Goal: Task Accomplishment & Management: Manage account settings

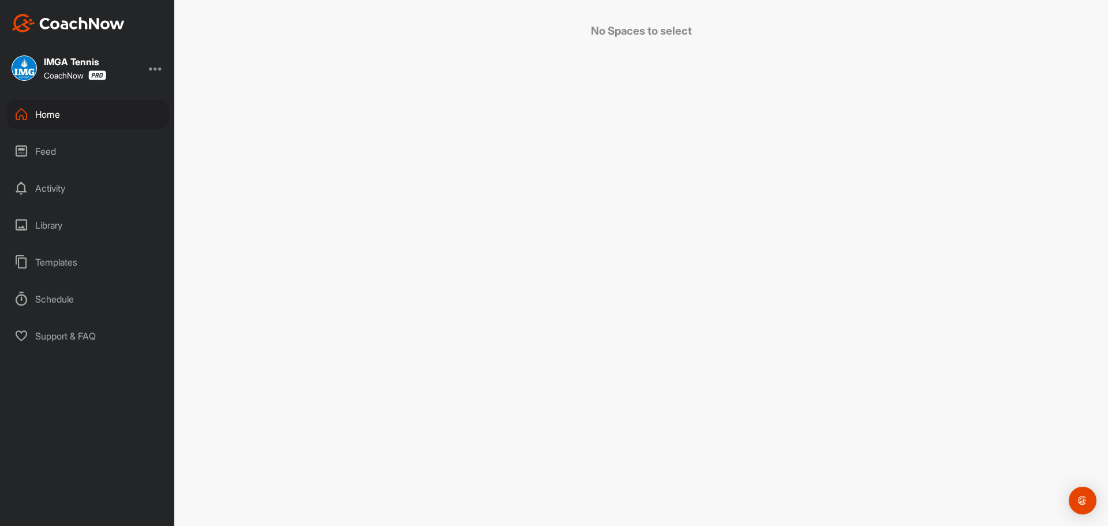
click at [83, 103] on div "Home" at bounding box center [87, 114] width 163 height 29
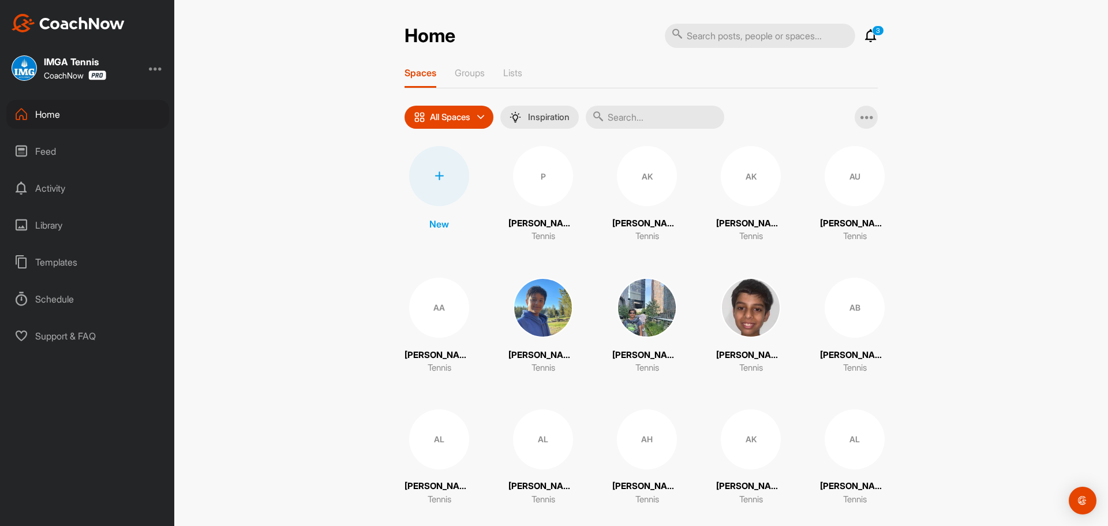
click at [653, 119] on input "text" at bounding box center [655, 117] width 138 height 23
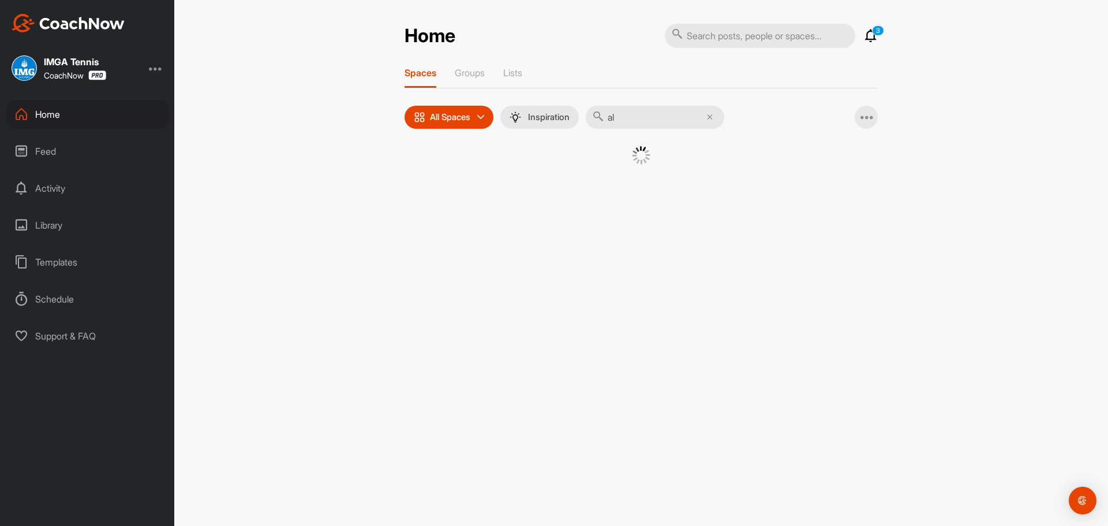
type input "a"
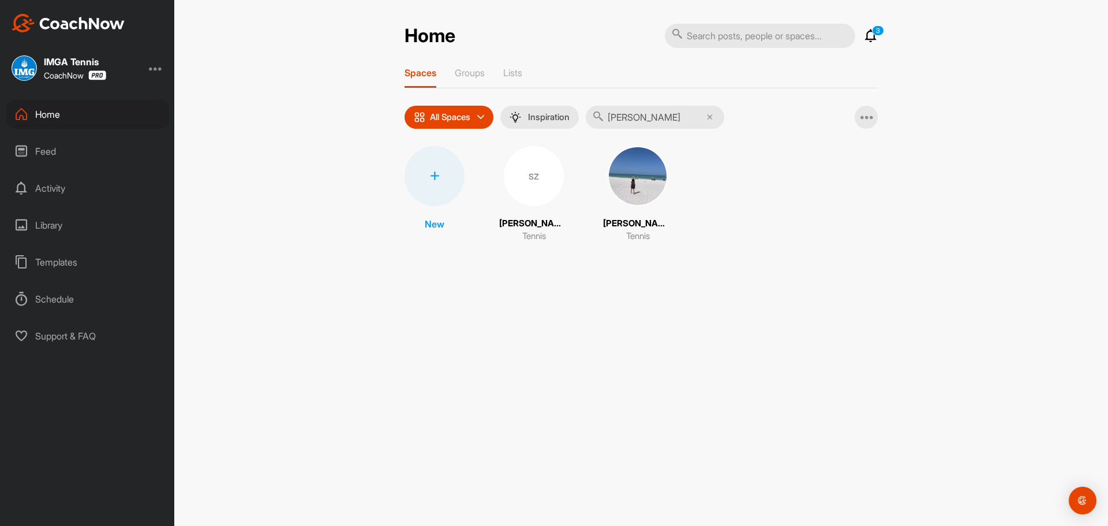
type input "[PERSON_NAME]"
click at [637, 183] on img at bounding box center [638, 176] width 60 height 60
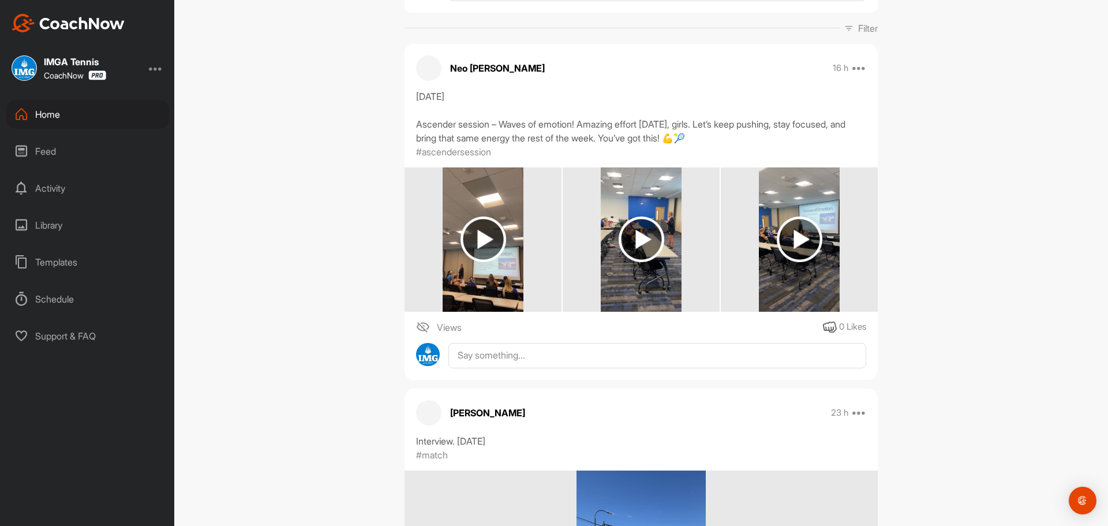
scroll to position [166, 0]
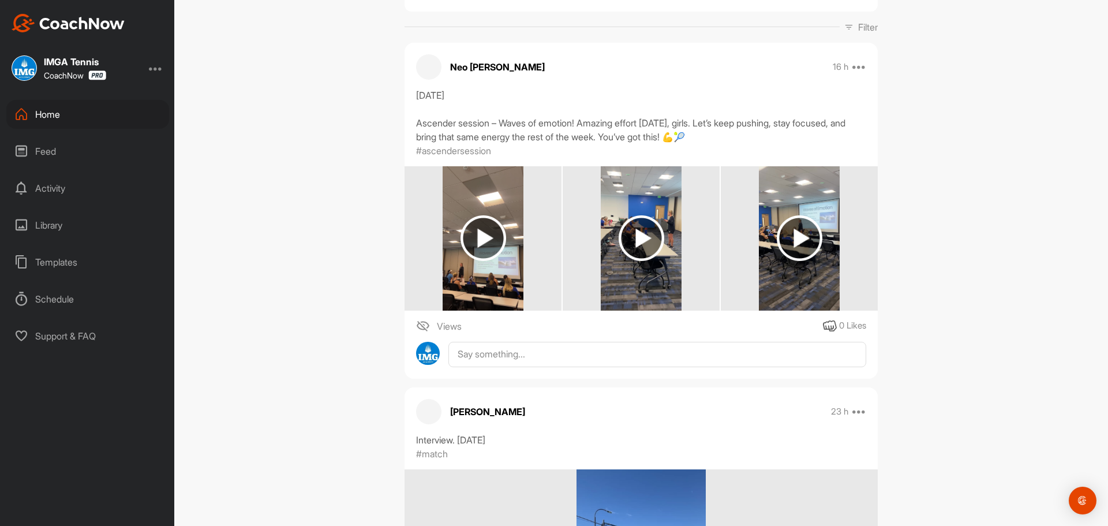
click at [483, 240] on img at bounding box center [483, 238] width 46 height 46
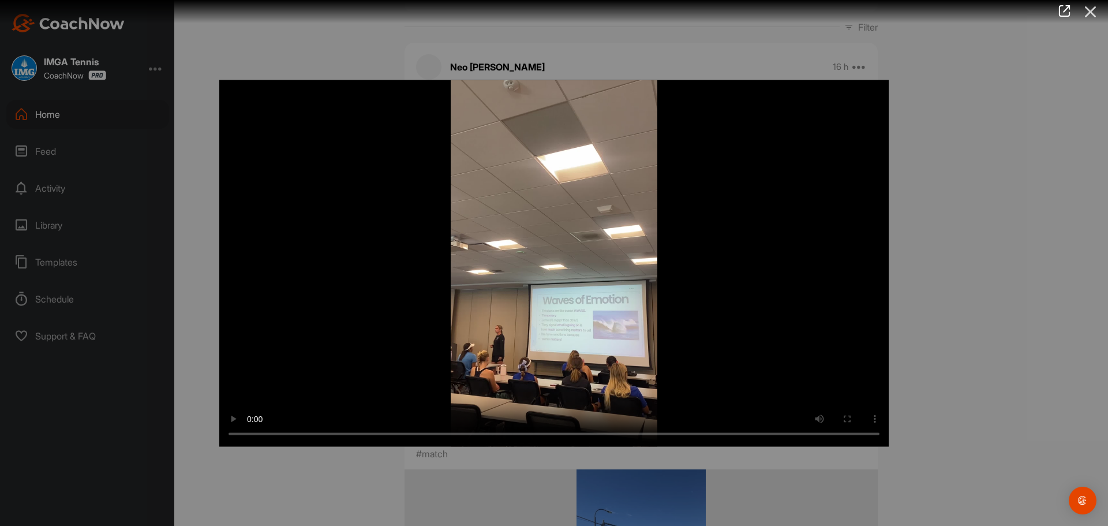
click at [1091, 8] on icon at bounding box center [1090, 11] width 27 height 21
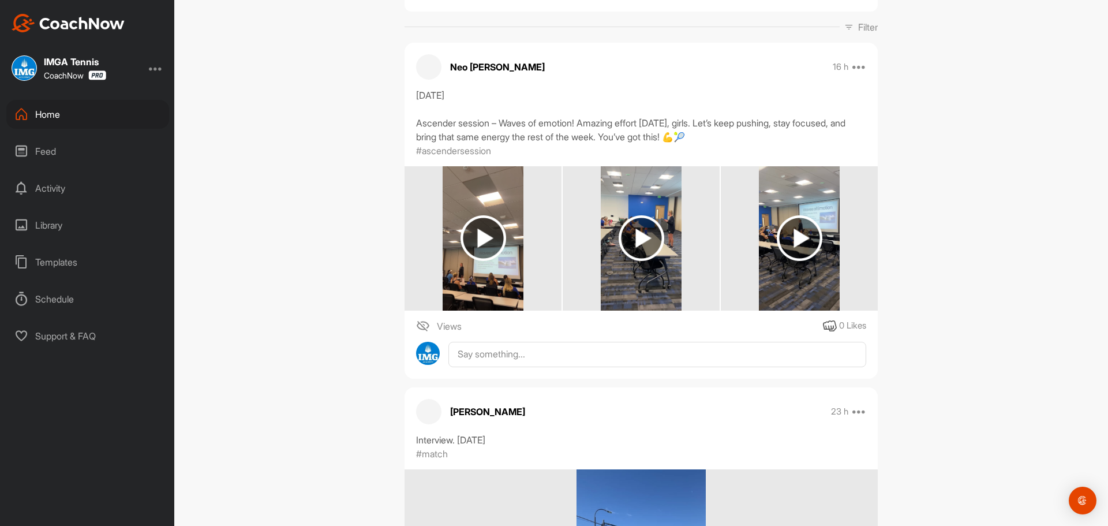
click at [465, 237] on img at bounding box center [483, 238] width 46 height 46
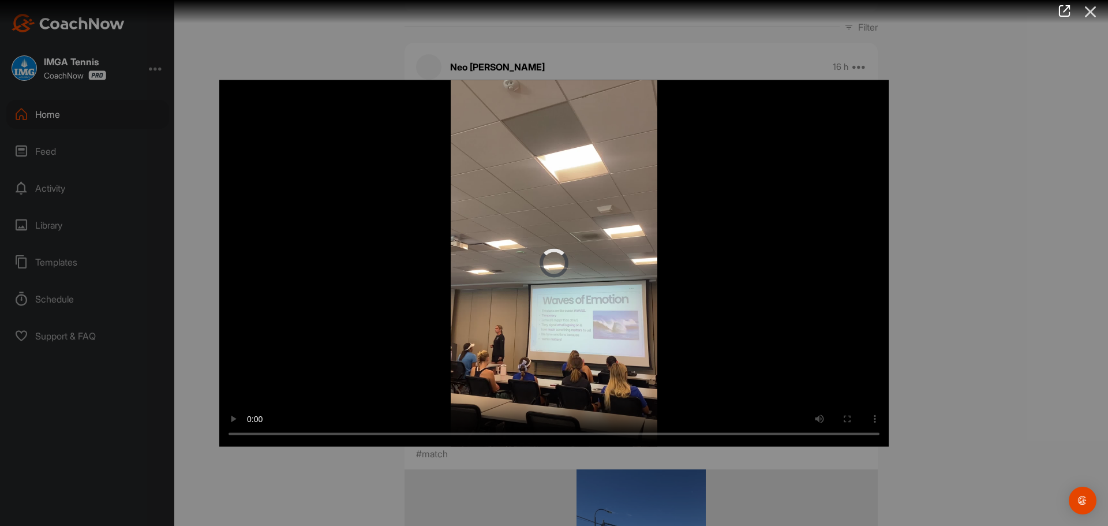
click at [1091, 11] on icon at bounding box center [1090, 11] width 27 height 21
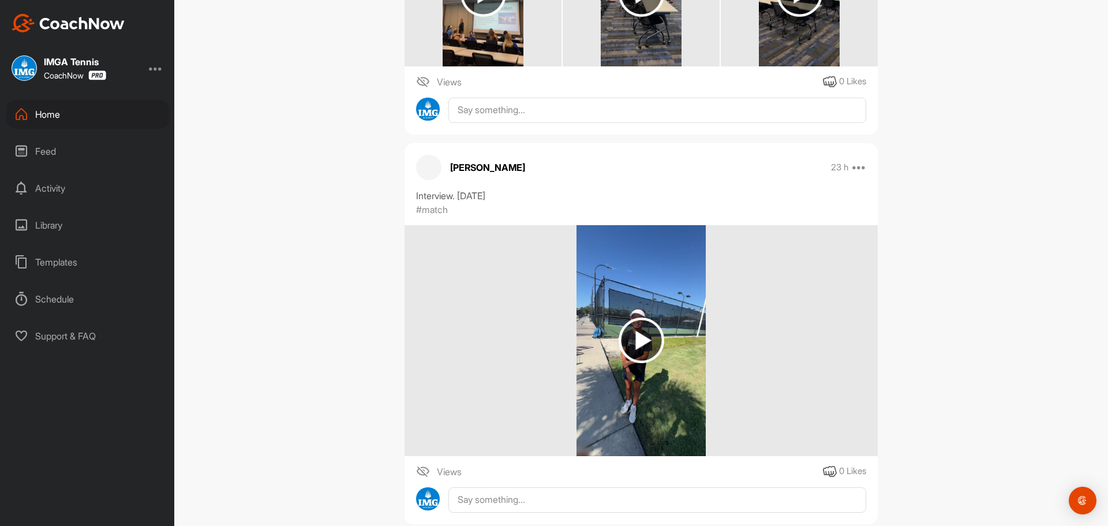
scroll to position [0, 0]
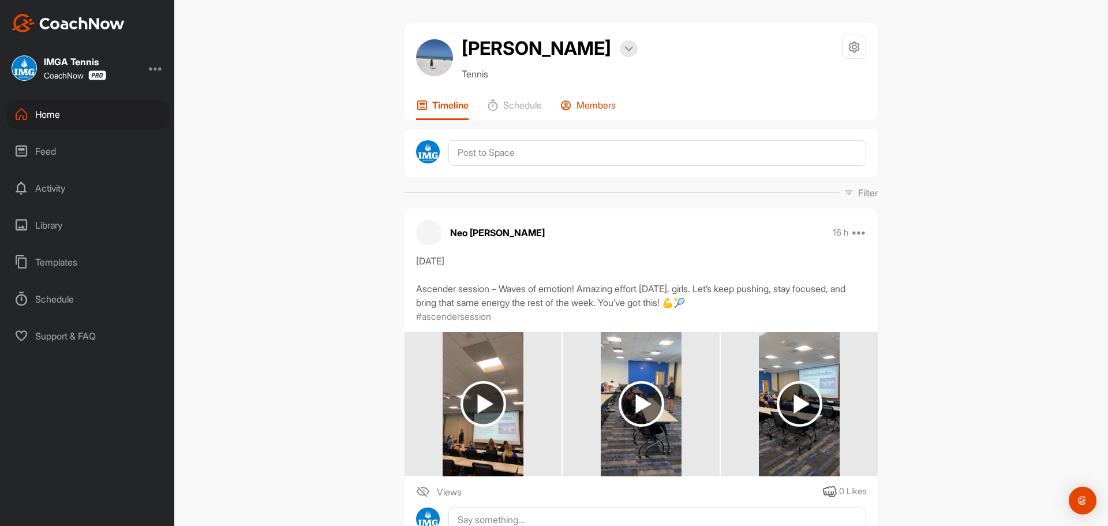
click at [589, 107] on p "Members" at bounding box center [595, 105] width 39 height 12
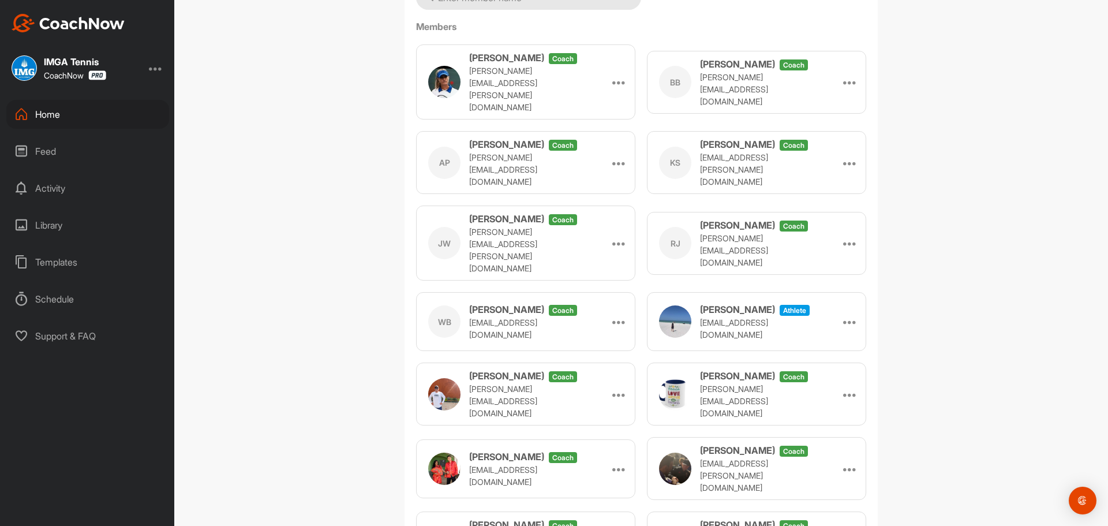
scroll to position [211, 0]
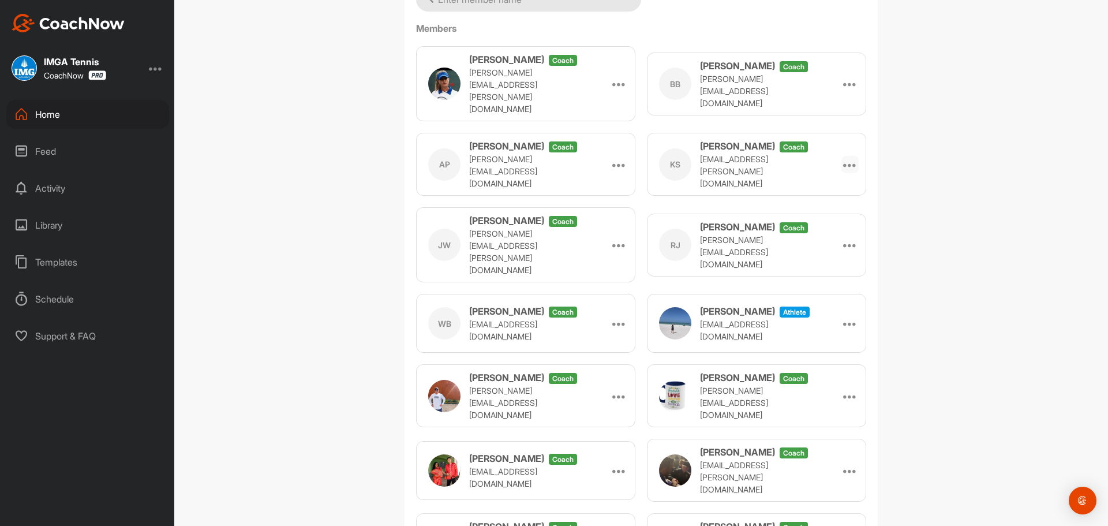
click at [844, 158] on icon at bounding box center [850, 165] width 14 height 14
click at [813, 221] on li "Remove" at bounding box center [822, 233] width 74 height 36
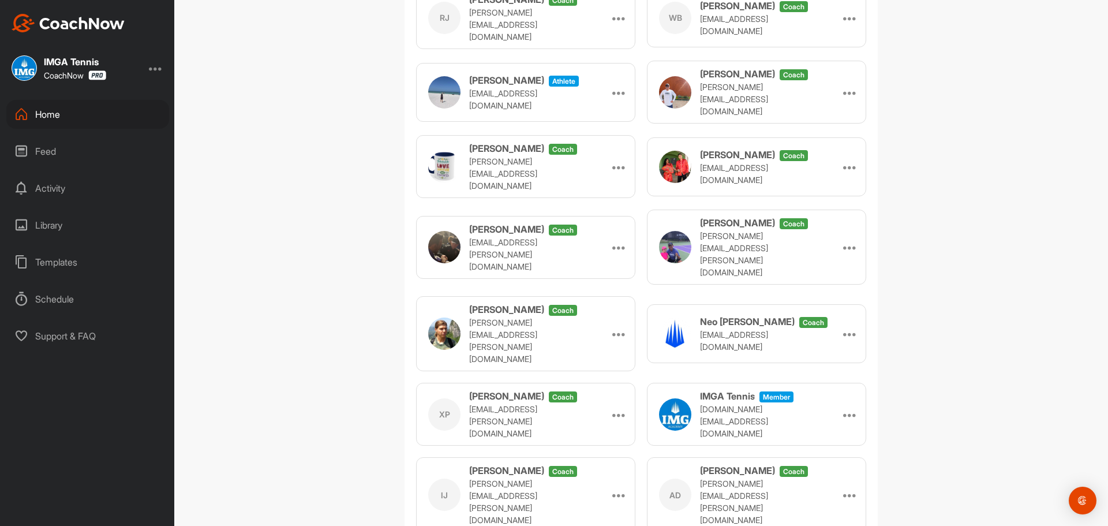
scroll to position [0, 0]
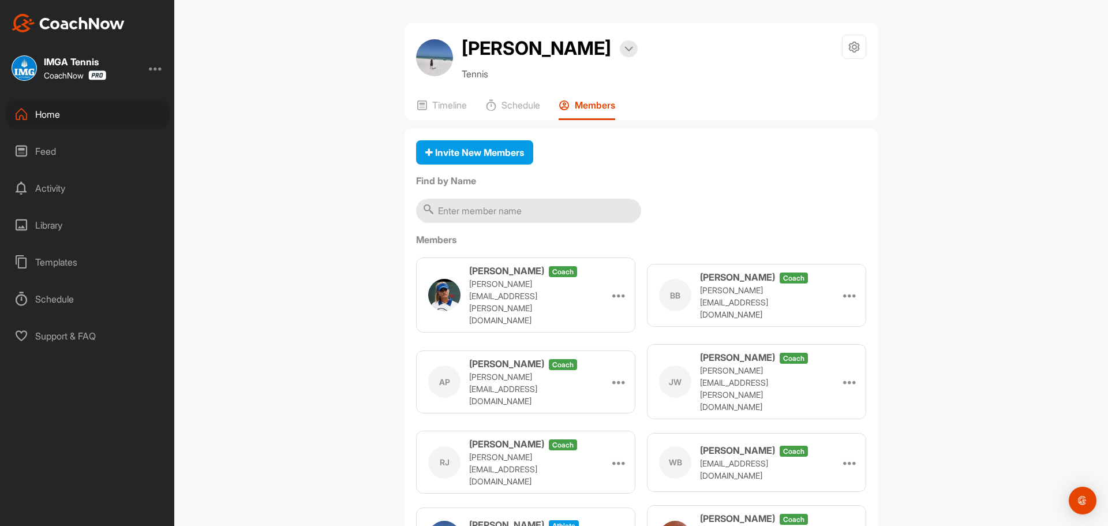
click at [54, 119] on div "Home" at bounding box center [87, 114] width 163 height 29
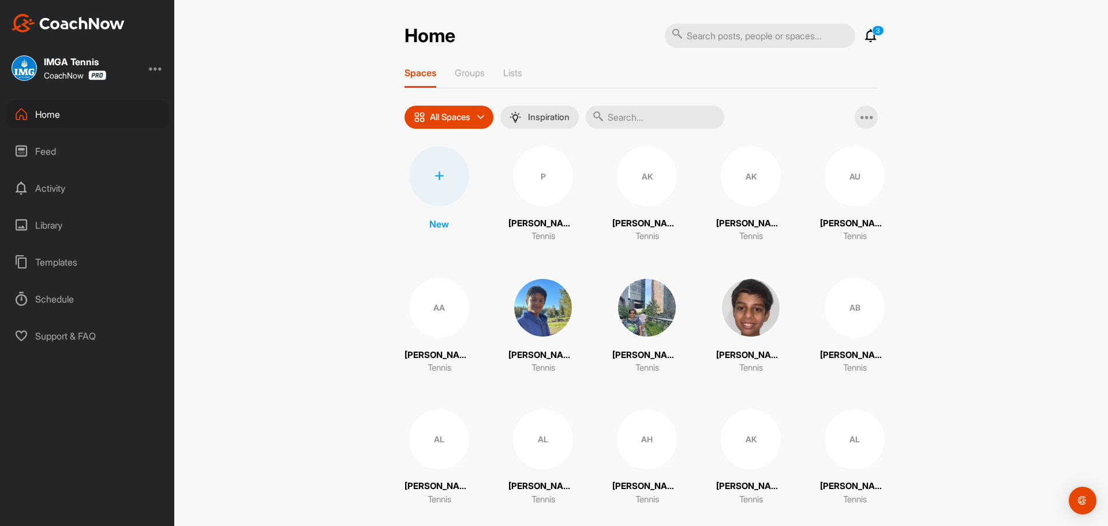
click at [867, 33] on icon at bounding box center [871, 36] width 14 height 14
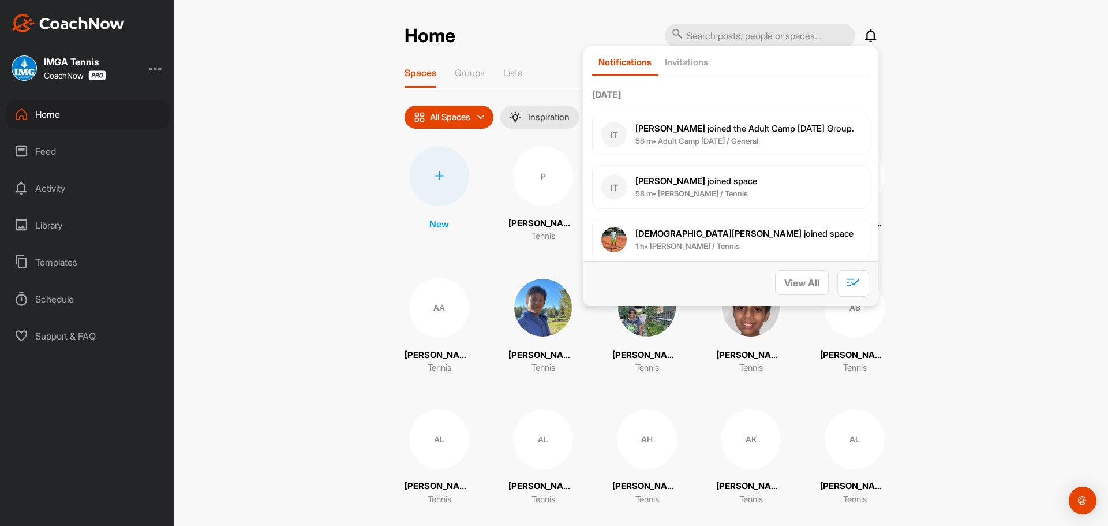
click at [867, 33] on icon at bounding box center [871, 36] width 14 height 14
